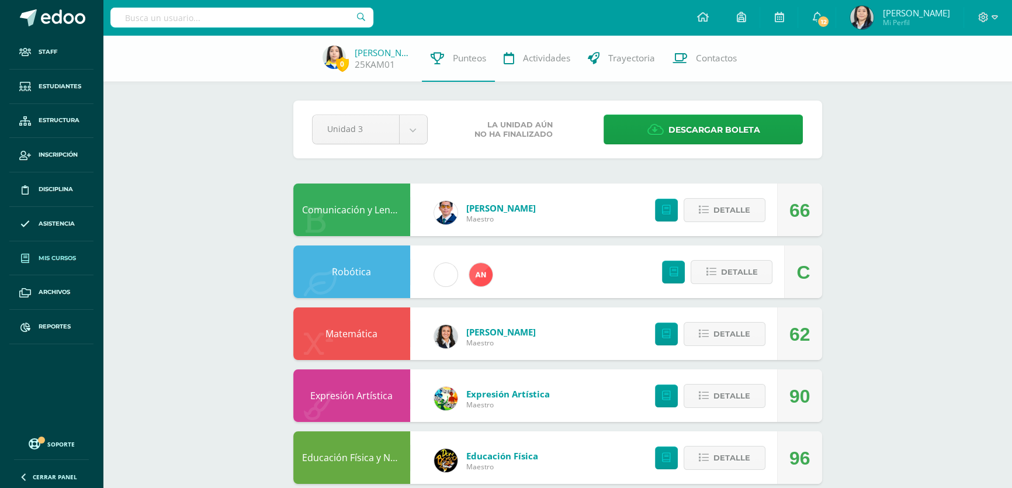
click at [62, 254] on span "Mis cursos" at bounding box center [57, 258] width 37 height 9
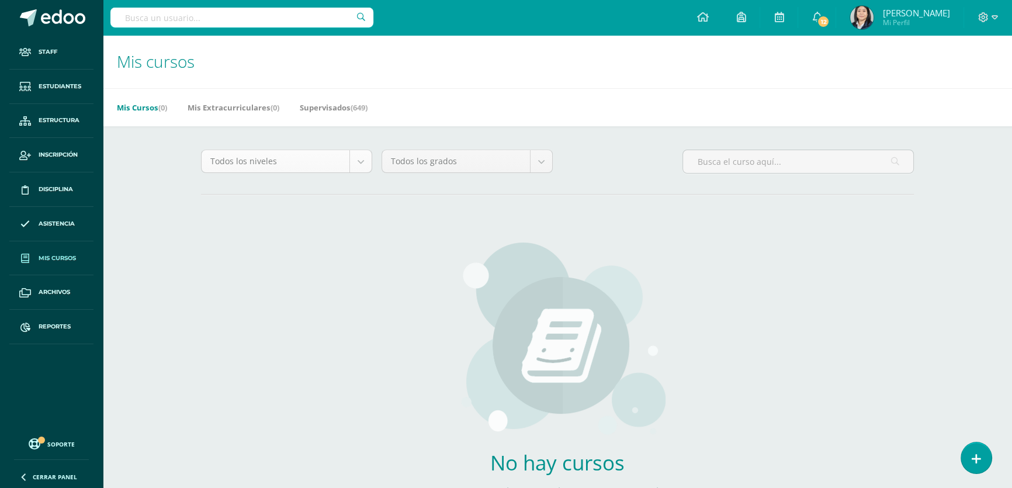
click at [362, 164] on body "Staff Estudiantes Estructura Inscripción Disciplina Asistencia Mis cursos Archi…" at bounding box center [506, 279] width 1012 height 559
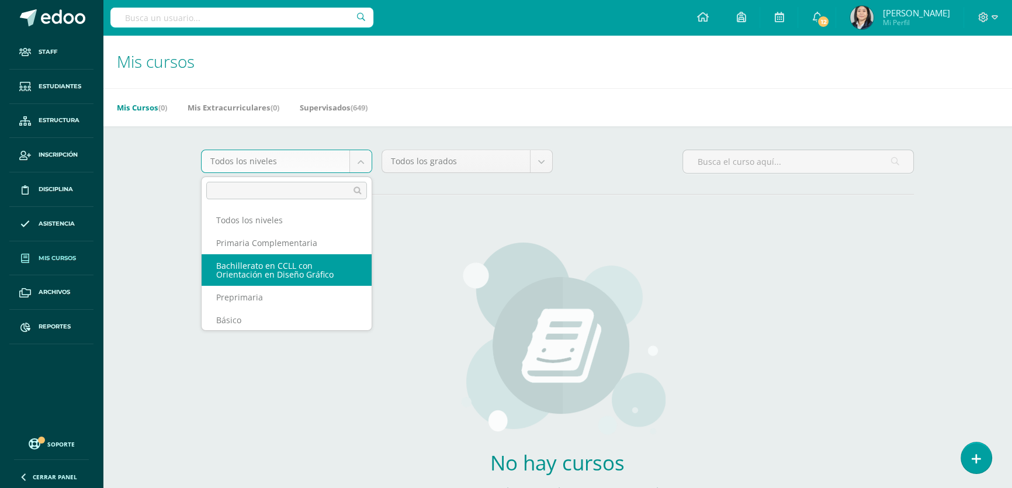
scroll to position [82, 0]
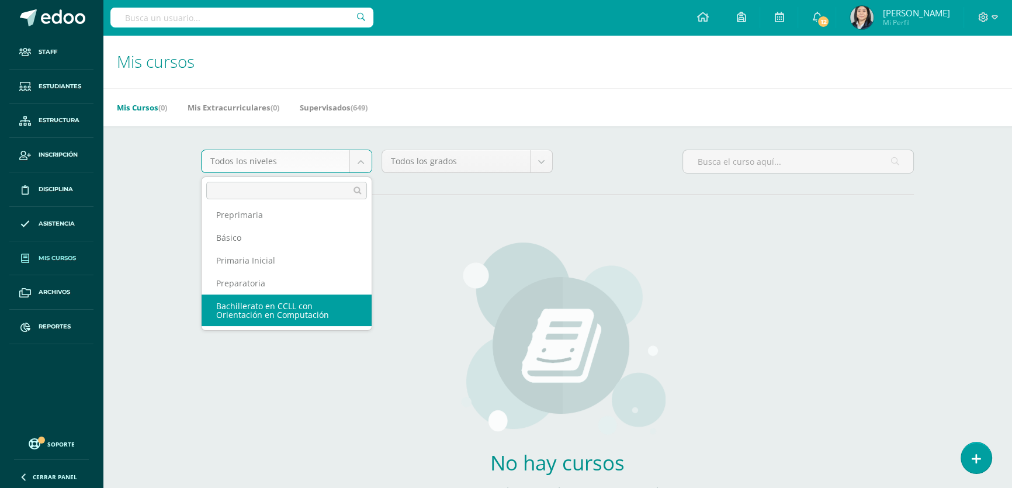
select select "5"
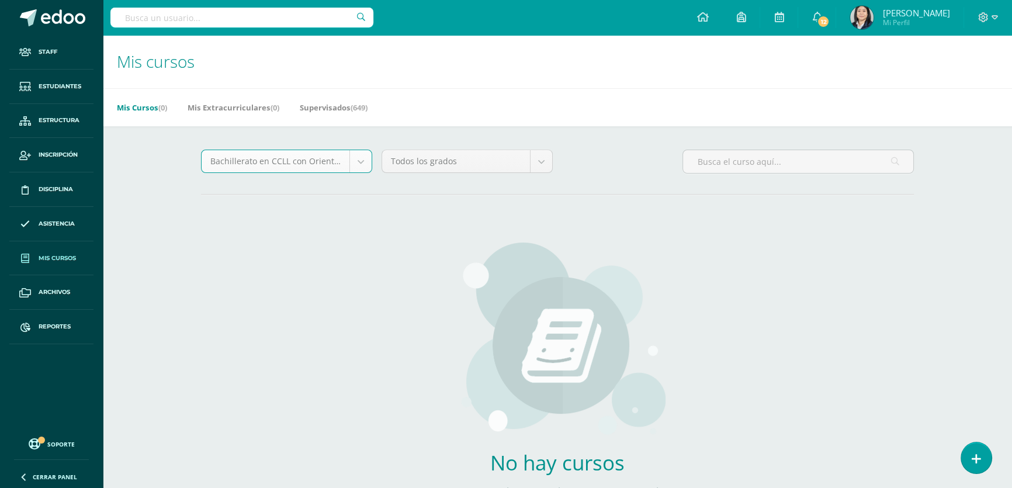
click at [542, 161] on body "Staff Estudiantes Estructura Inscripción Disciplina Asistencia Mis cursos Archi…" at bounding box center [506, 279] width 1012 height 559
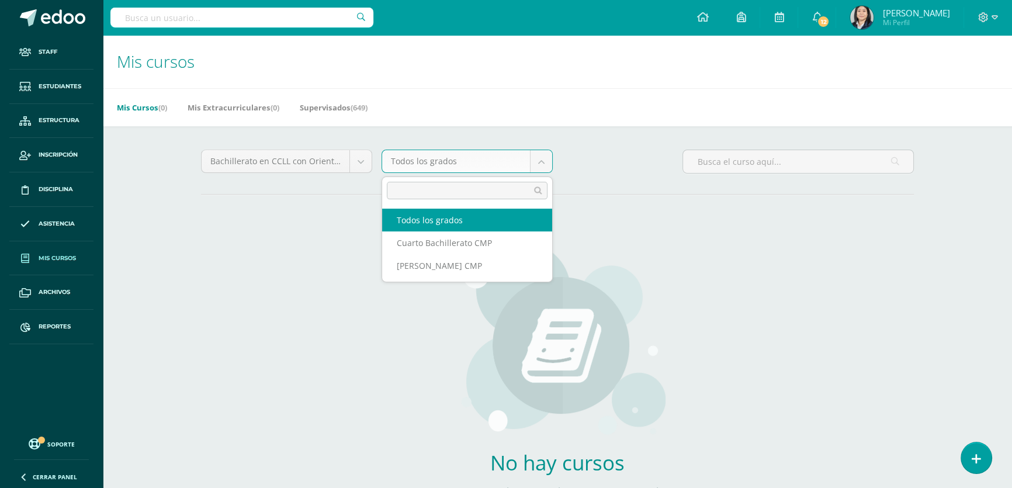
click at [534, 168] on body "Staff Estudiantes Estructura Inscripción Disciplina Asistencia Mis cursos Archi…" at bounding box center [506, 279] width 1012 height 559
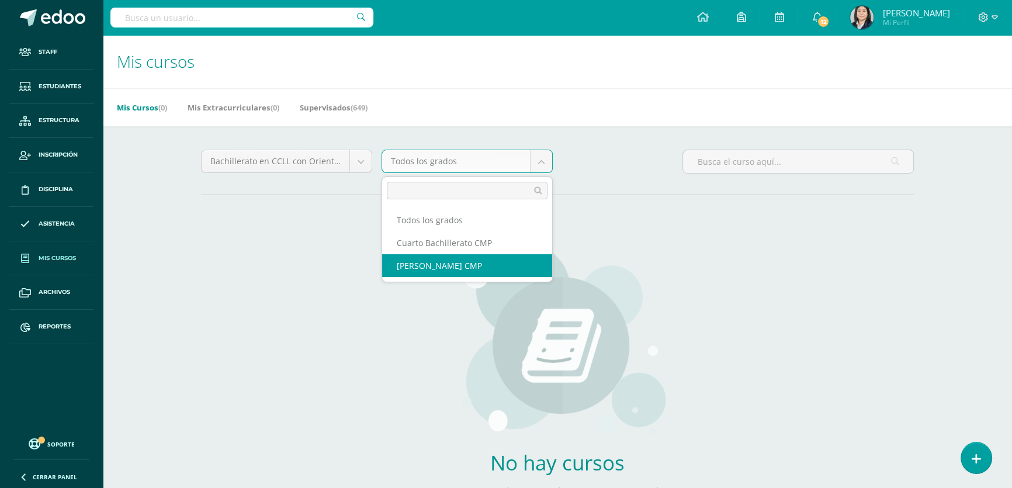
select select "14"
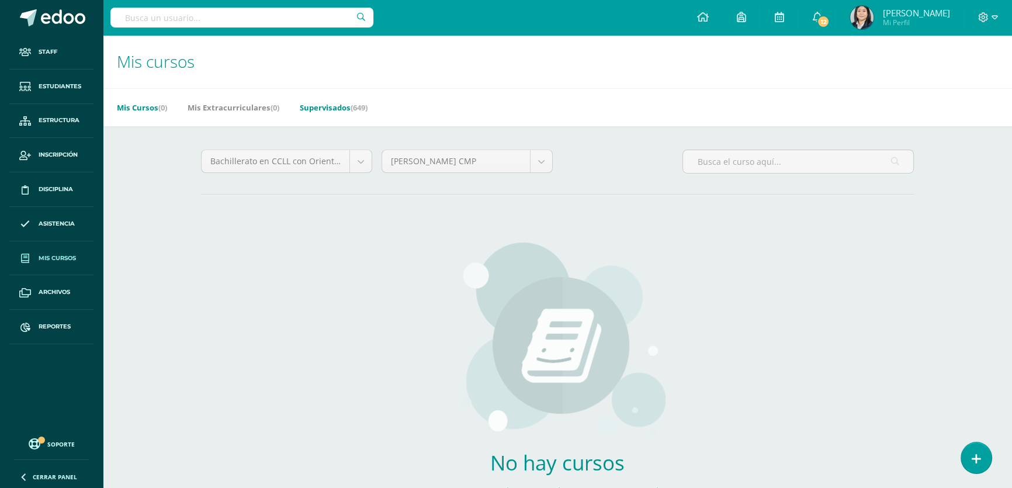
click at [330, 111] on link "Supervisados (649)" at bounding box center [334, 107] width 68 height 19
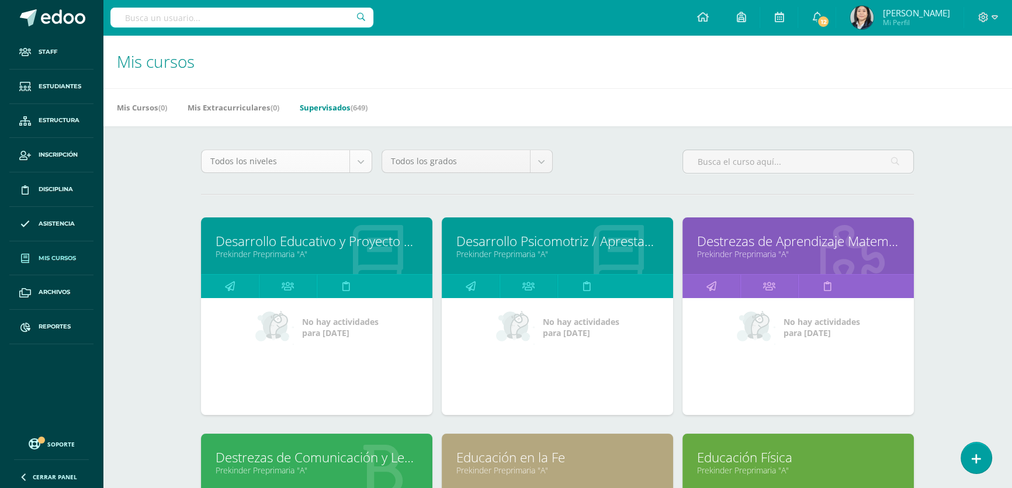
click at [364, 171] on body "Staff Estudiantes Estructura Inscripción Disciplina Asistencia Mis cursos Archi…" at bounding box center [506, 469] width 1012 height 939
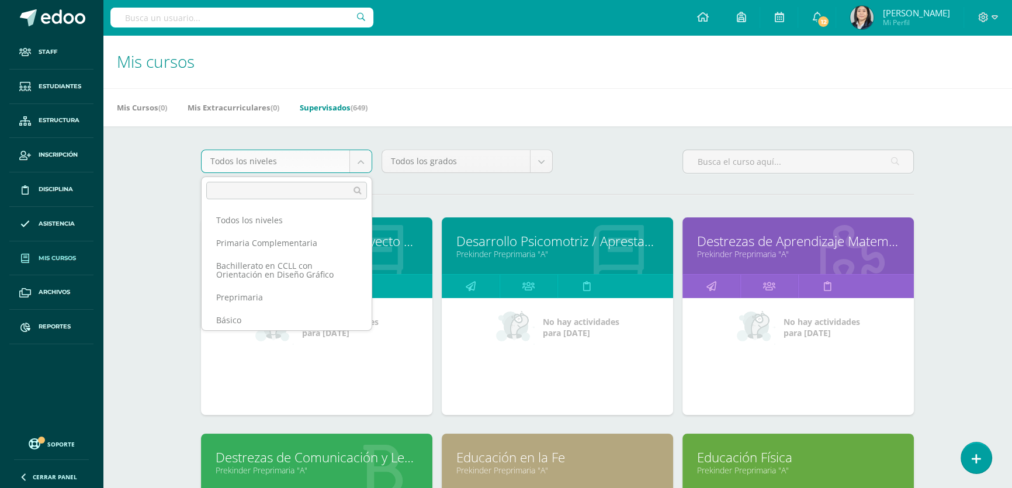
scroll to position [82, 0]
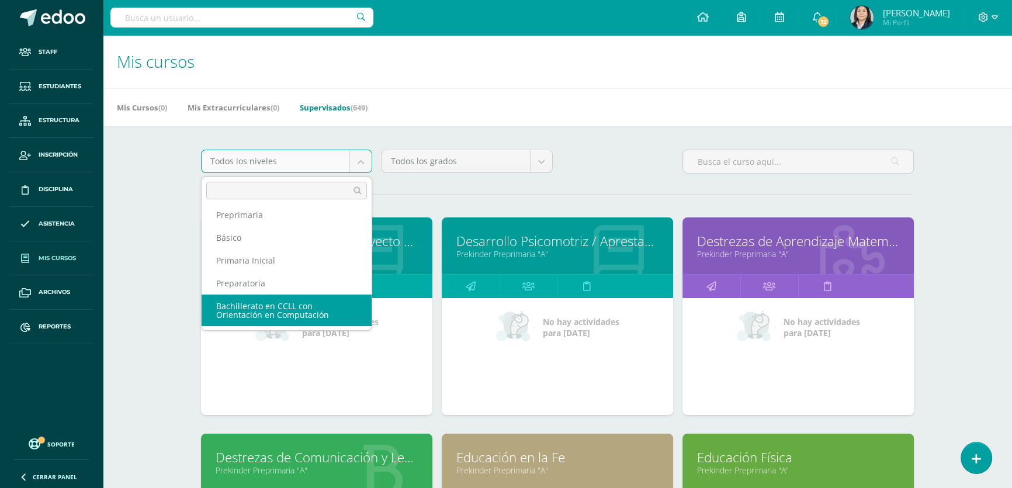
select select "5"
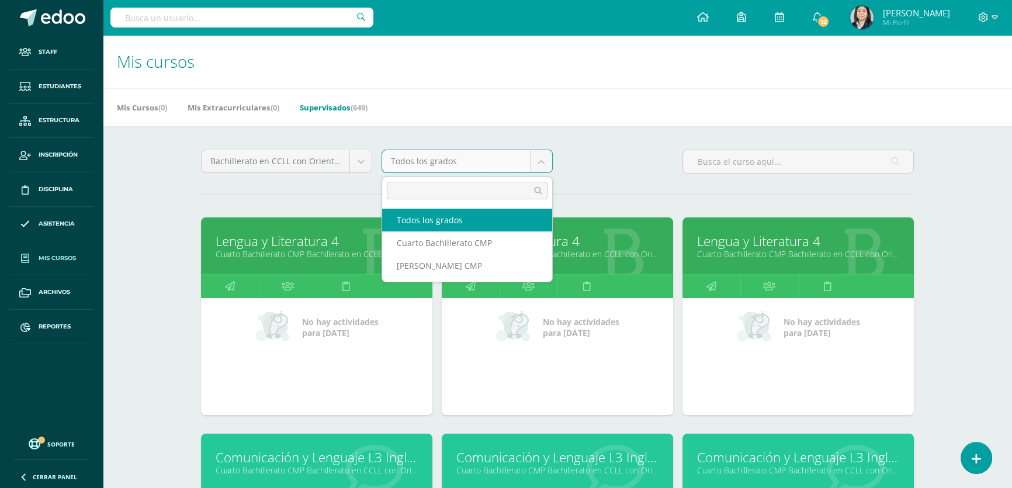
click at [546, 164] on body "Staff Estudiantes Estructura Inscripción Disciplina Asistencia Mis cursos Archi…" at bounding box center [506, 469] width 1012 height 939
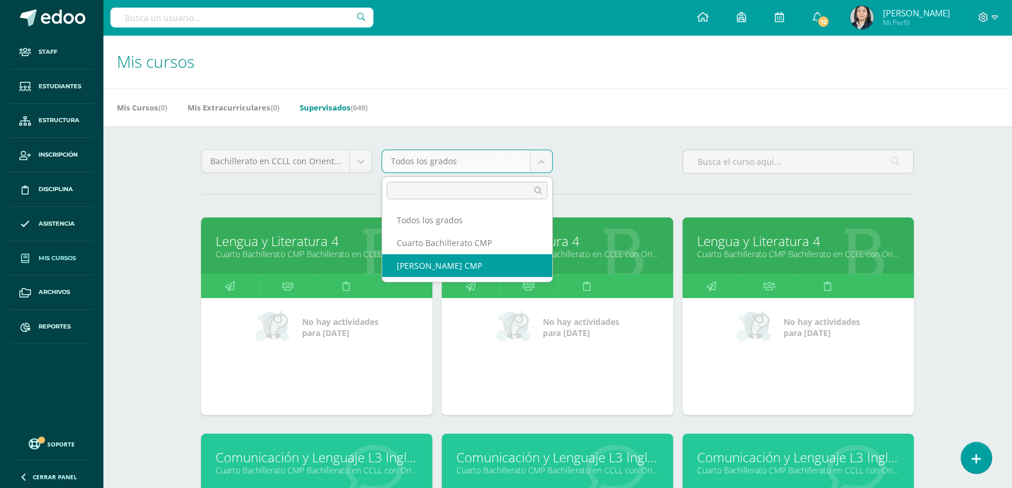
select select "14"
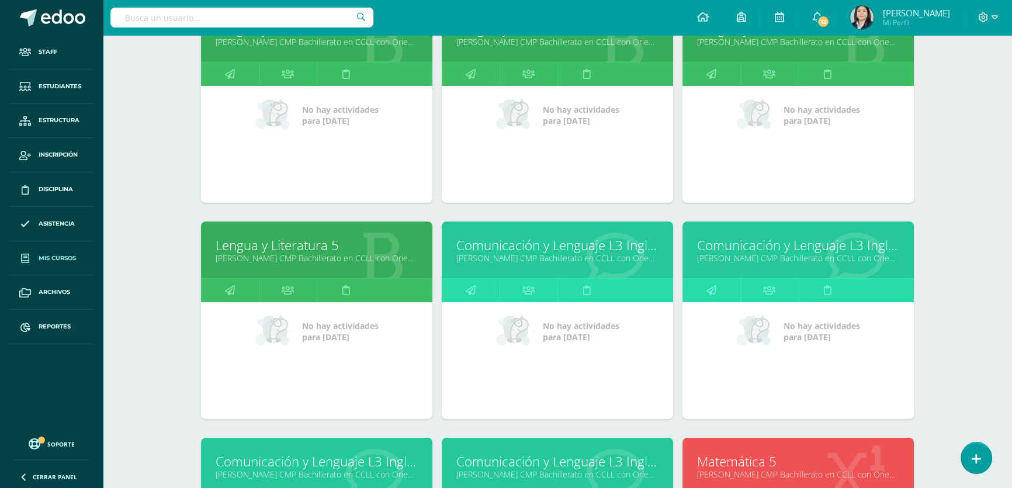
scroll to position [265, 0]
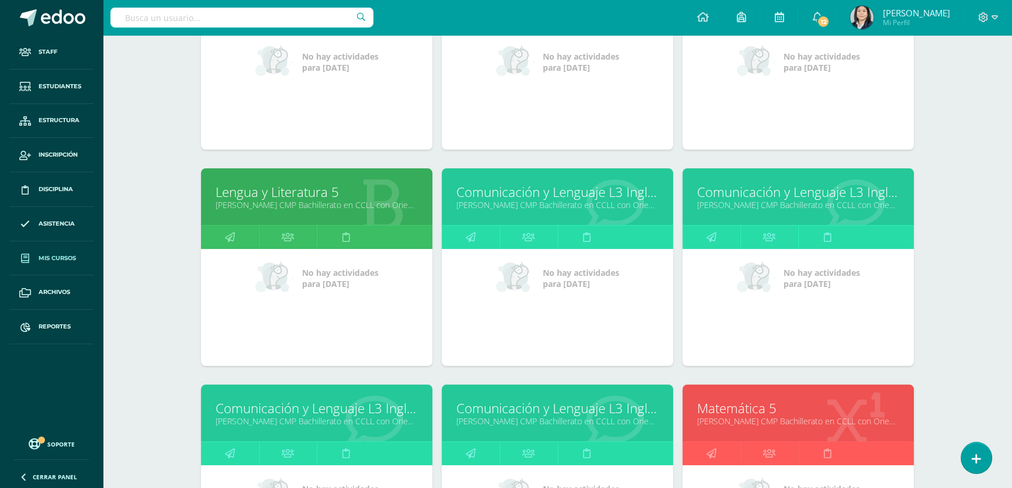
click at [483, 406] on link "Comunicación y Lenguaje L3 Inglés" at bounding box center [557, 408] width 202 height 18
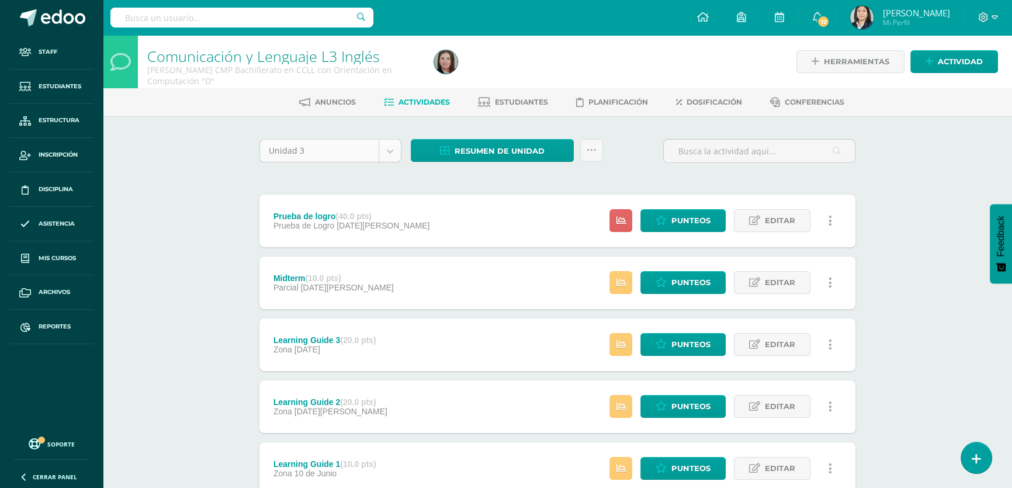
click at [393, 150] on body "Staff Estudiantes Estructura Inscripción Disciplina Asistencia Mis cursos Archi…" at bounding box center [506, 286] width 1012 height 573
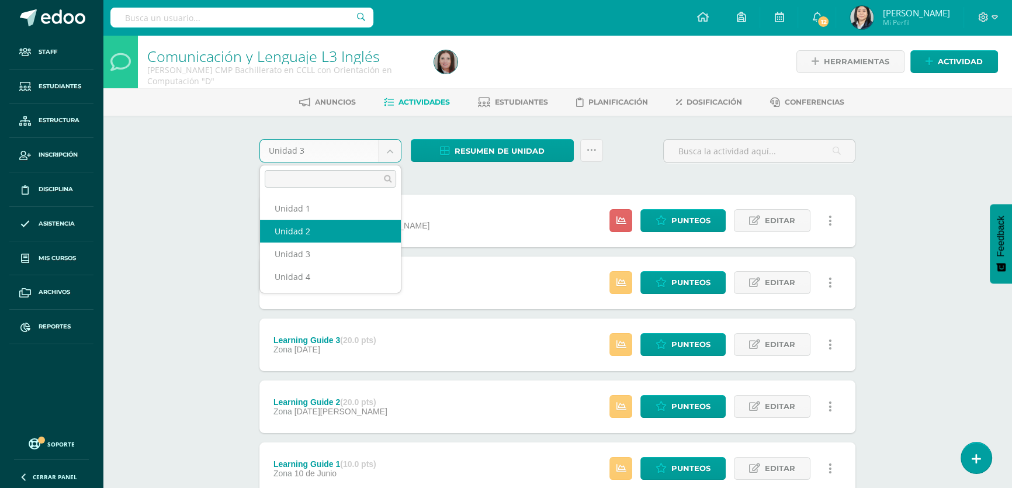
select select "Unidad 2"
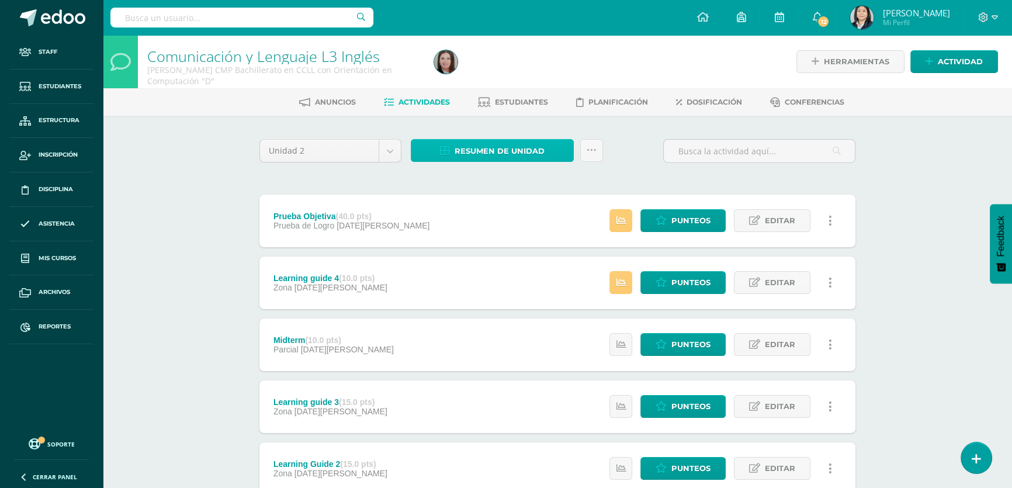
click at [492, 148] on span "Resumen de unidad" at bounding box center [500, 151] width 90 height 22
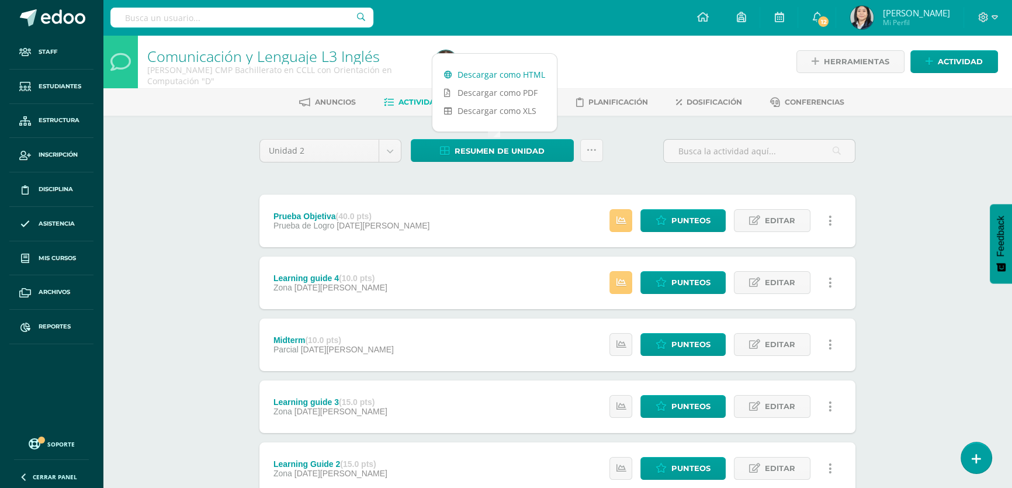
click at [485, 75] on link "Descargar como HTML" at bounding box center [494, 74] width 124 height 18
click at [189, 21] on input "text" at bounding box center [241, 18] width 263 height 20
type input "acevedo mollinedo diego"
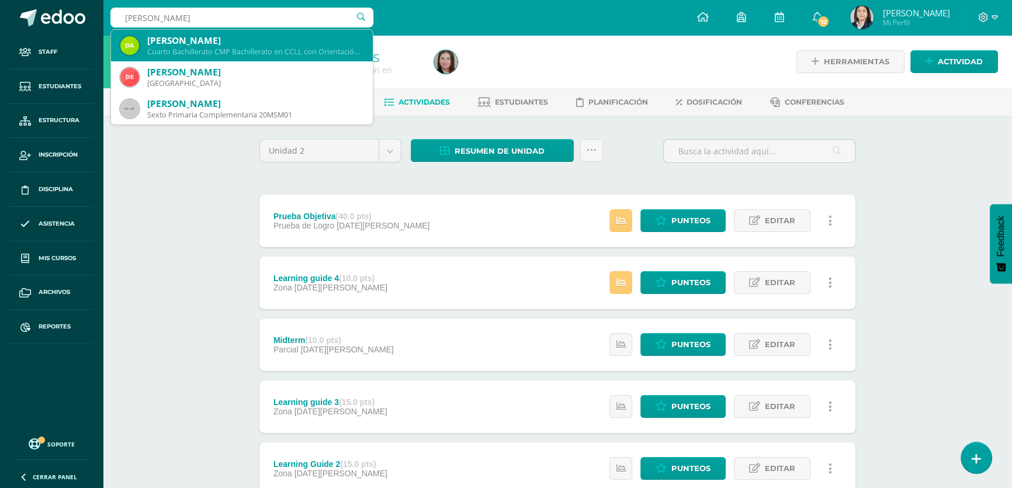
click at [193, 47] on div "Cuarto Bachillerato CMP Bachillerato en CCLL con Orientación en Computación 22D…" at bounding box center [255, 52] width 216 height 10
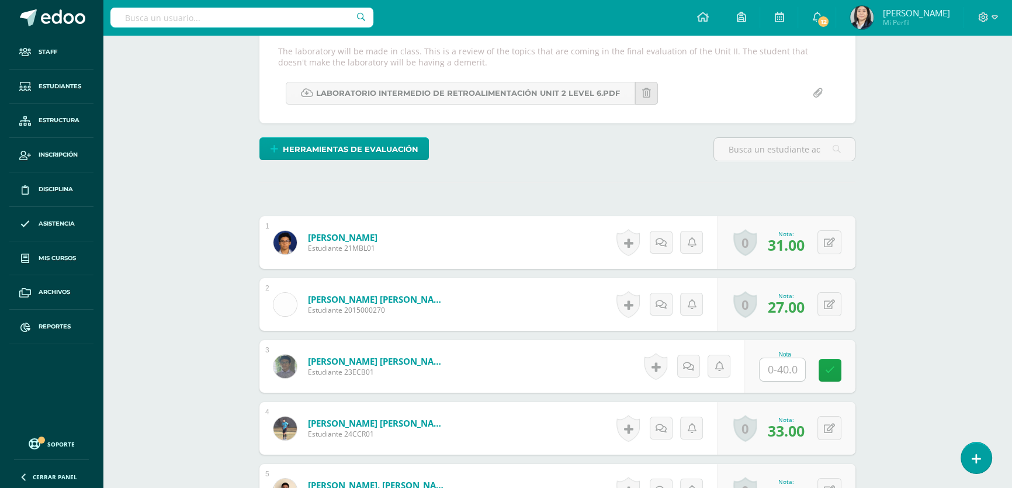
scroll to position [318, 0]
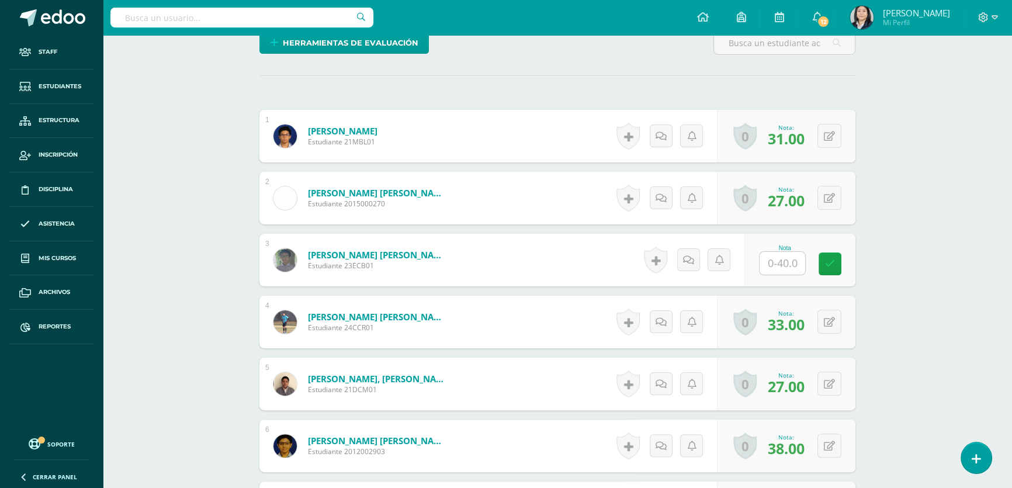
click at [787, 263] on input "text" at bounding box center [782, 263] width 46 height 23
type input "18.00"
click at [837, 265] on icon at bounding box center [838, 264] width 11 height 10
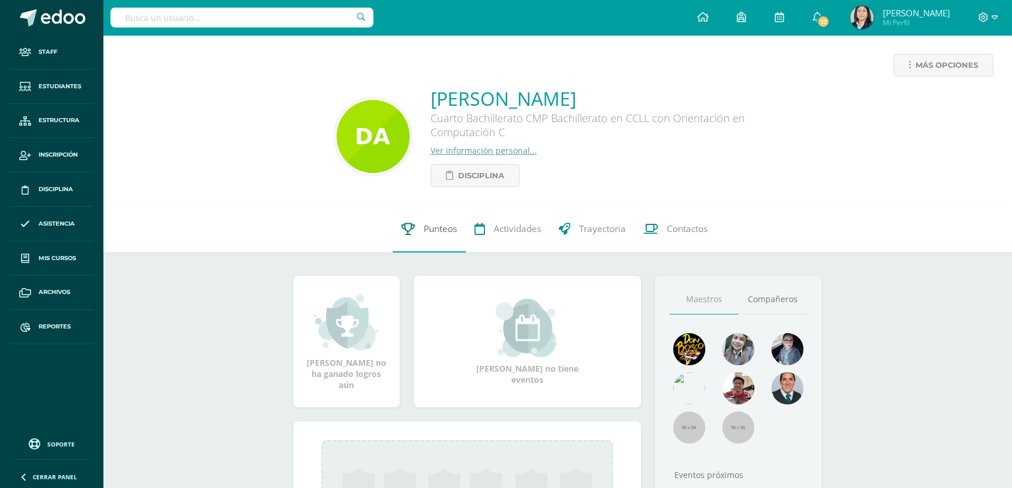
click at [441, 231] on span "Punteos" at bounding box center [440, 229] width 33 height 12
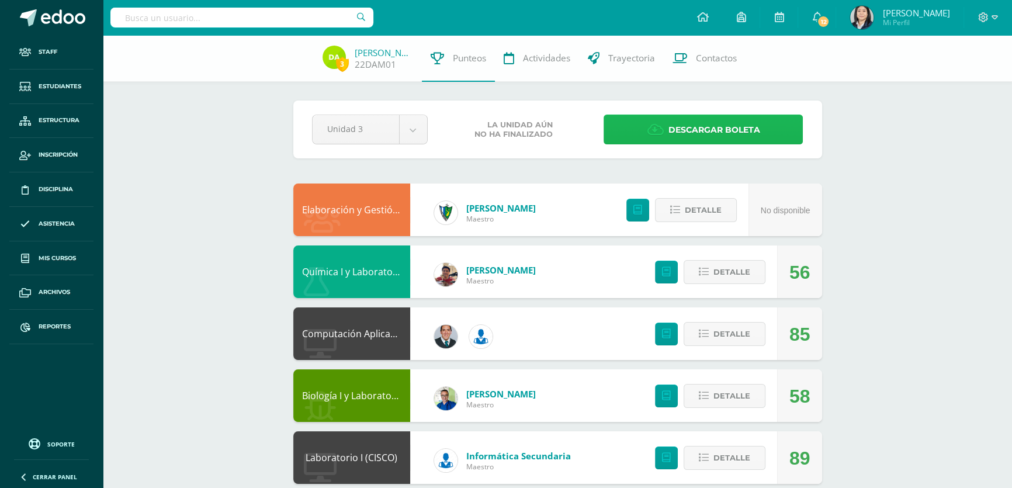
click at [650, 133] on icon at bounding box center [655, 129] width 16 height 13
click at [221, 22] on input "text" at bounding box center [241, 18] width 263 height 20
type input "alay tejada"
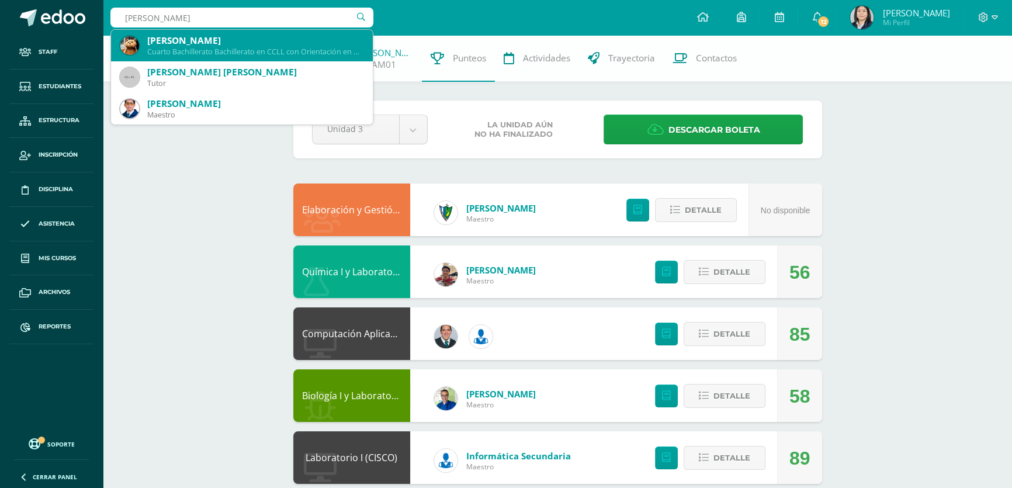
click at [205, 39] on div "[PERSON_NAME]" at bounding box center [255, 40] width 216 height 12
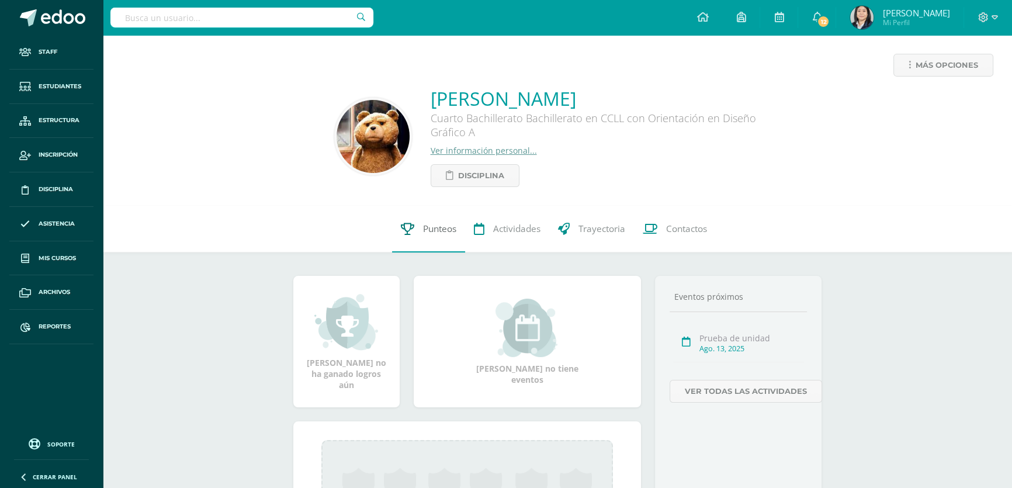
click at [425, 222] on link "Punteos" at bounding box center [428, 229] width 73 height 47
click at [428, 228] on span "Punteos" at bounding box center [439, 229] width 33 height 12
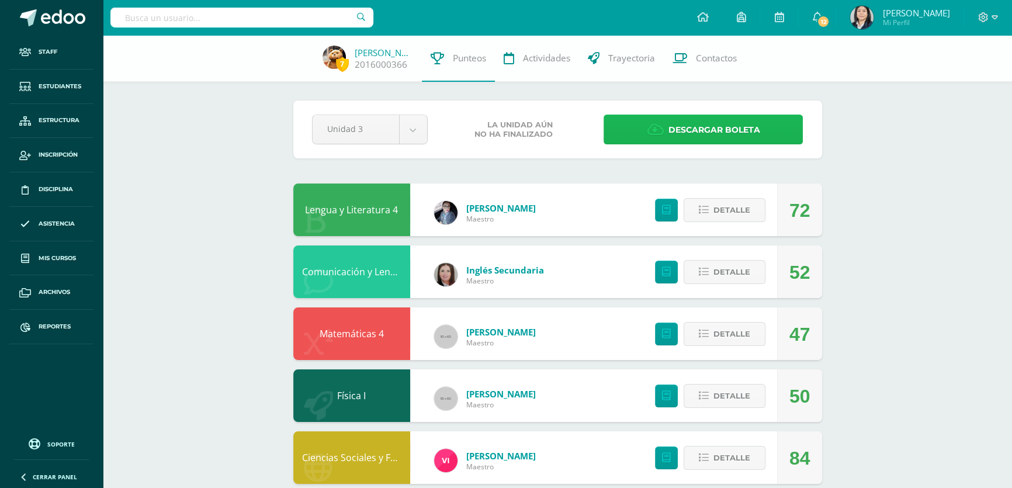
click at [680, 123] on span "Descargar boleta" at bounding box center [714, 130] width 92 height 29
